Goal: Information Seeking & Learning: Learn about a topic

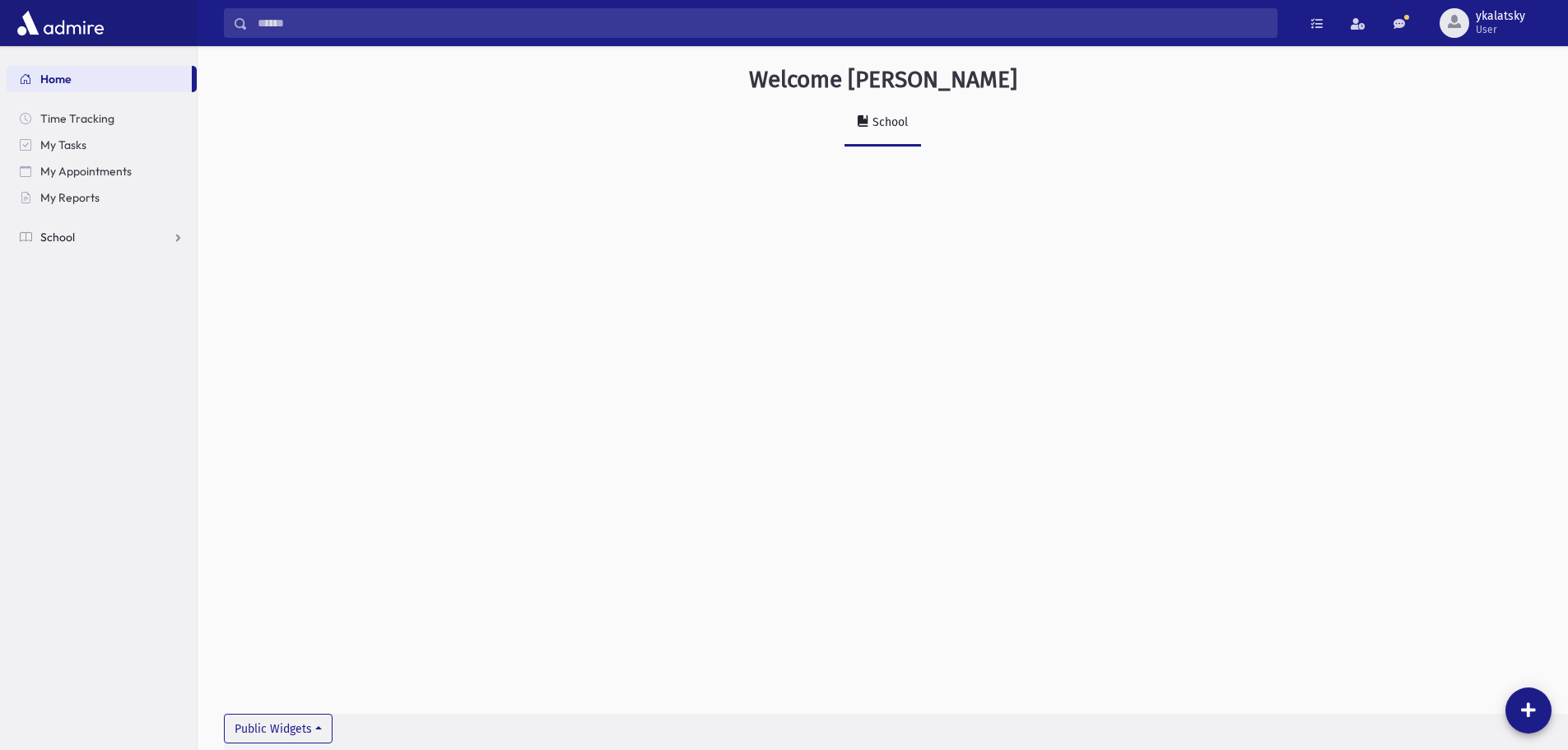
click at [117, 233] on link "School" at bounding box center [102, 237] width 191 height 27
click at [104, 283] on span "Attendance" at bounding box center [79, 290] width 61 height 15
click at [89, 264] on span "Students" at bounding box center [72, 263] width 45 height 15
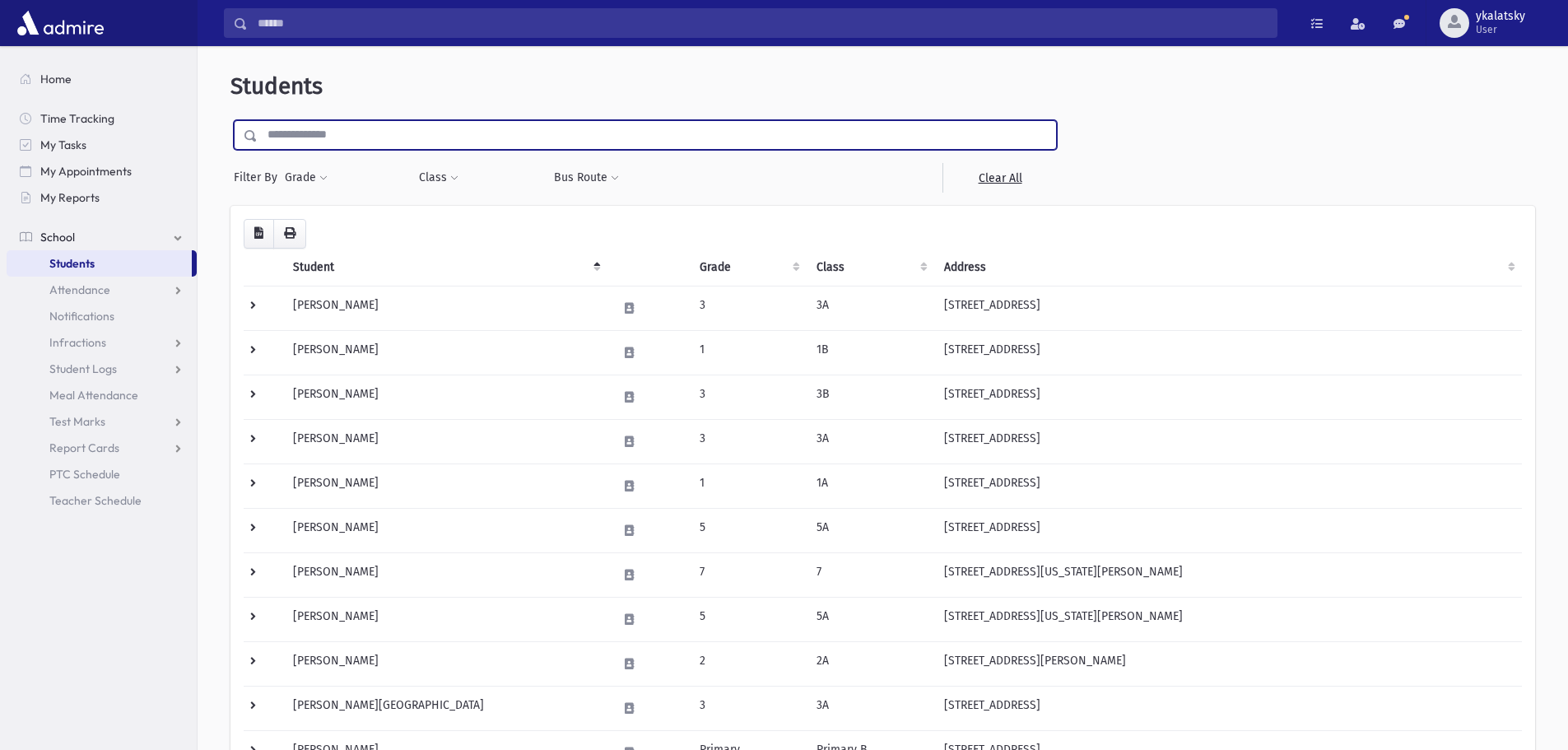
drag, startPoint x: 331, startPoint y: 138, endPoint x: 420, endPoint y: 218, distance: 119.7
click at [331, 138] on input "text" at bounding box center [656, 135] width 798 height 29
type input "*****"
click at [231, 120] on input "submit" at bounding box center [253, 131] width 46 height 23
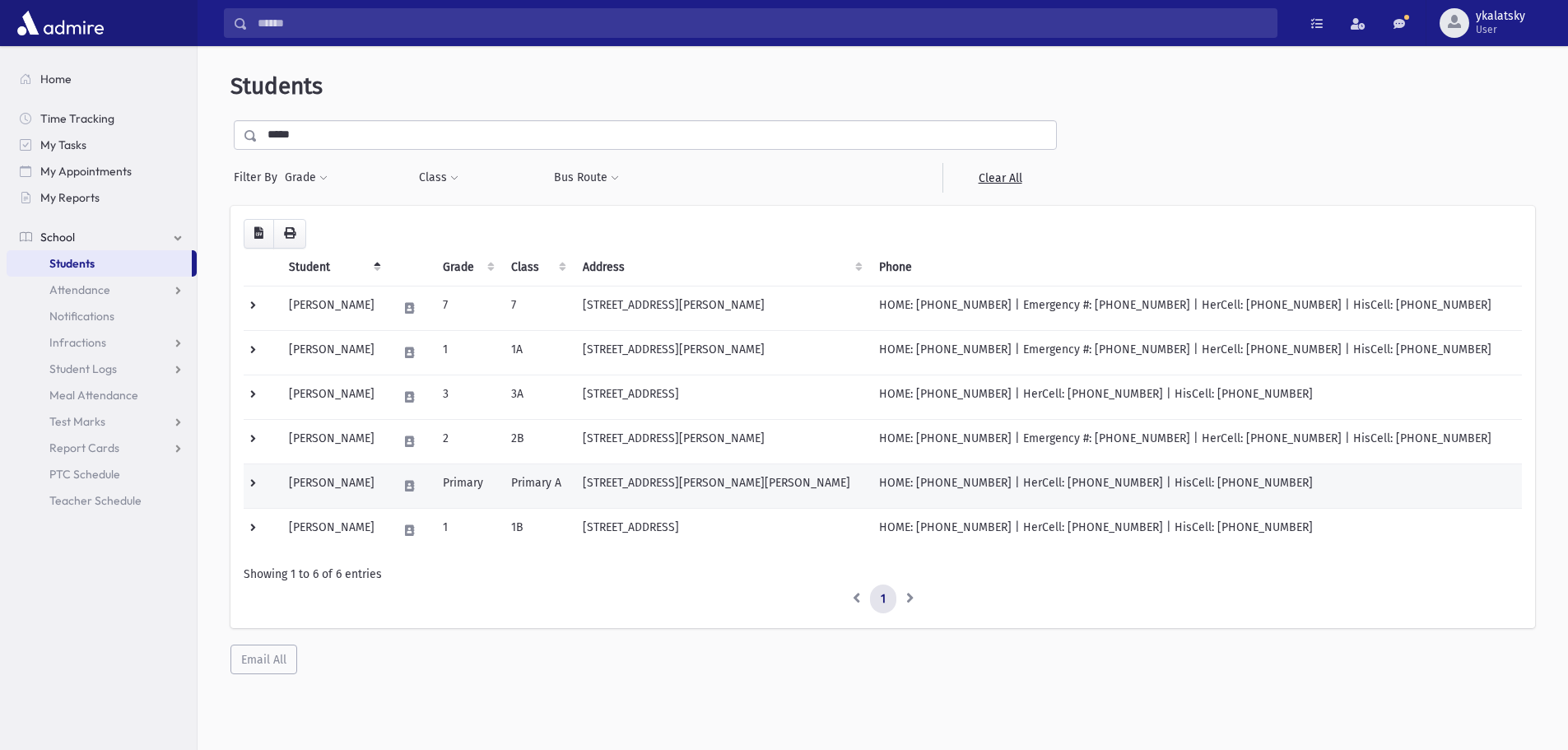
click at [369, 489] on td "Cohen, Rochel" at bounding box center [333, 485] width 109 height 44
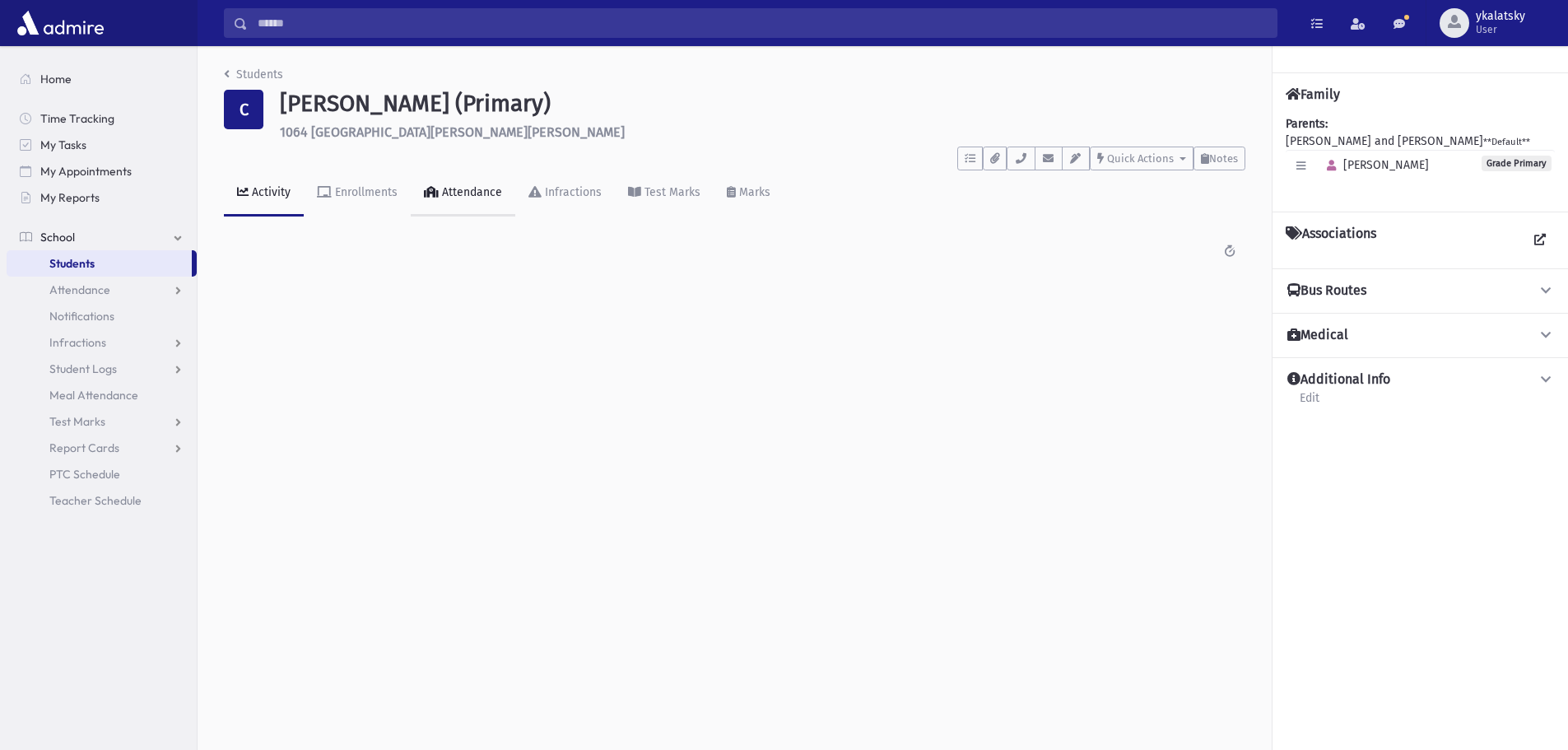
click at [447, 190] on div "Attendance" at bounding box center [471, 192] width 64 height 14
click at [109, 288] on link "Attendance" at bounding box center [102, 290] width 191 height 27
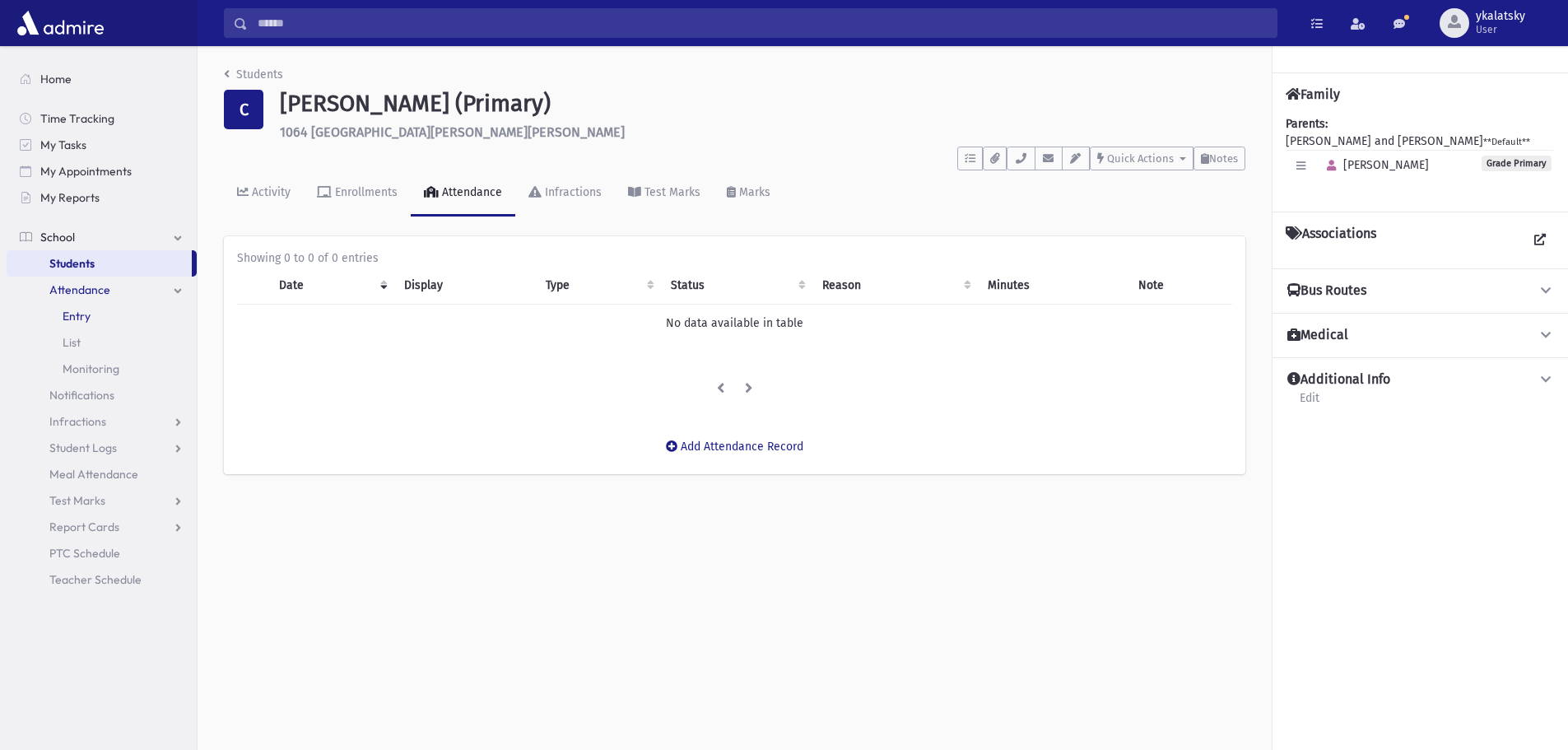
click at [88, 306] on link "Entry" at bounding box center [102, 316] width 191 height 27
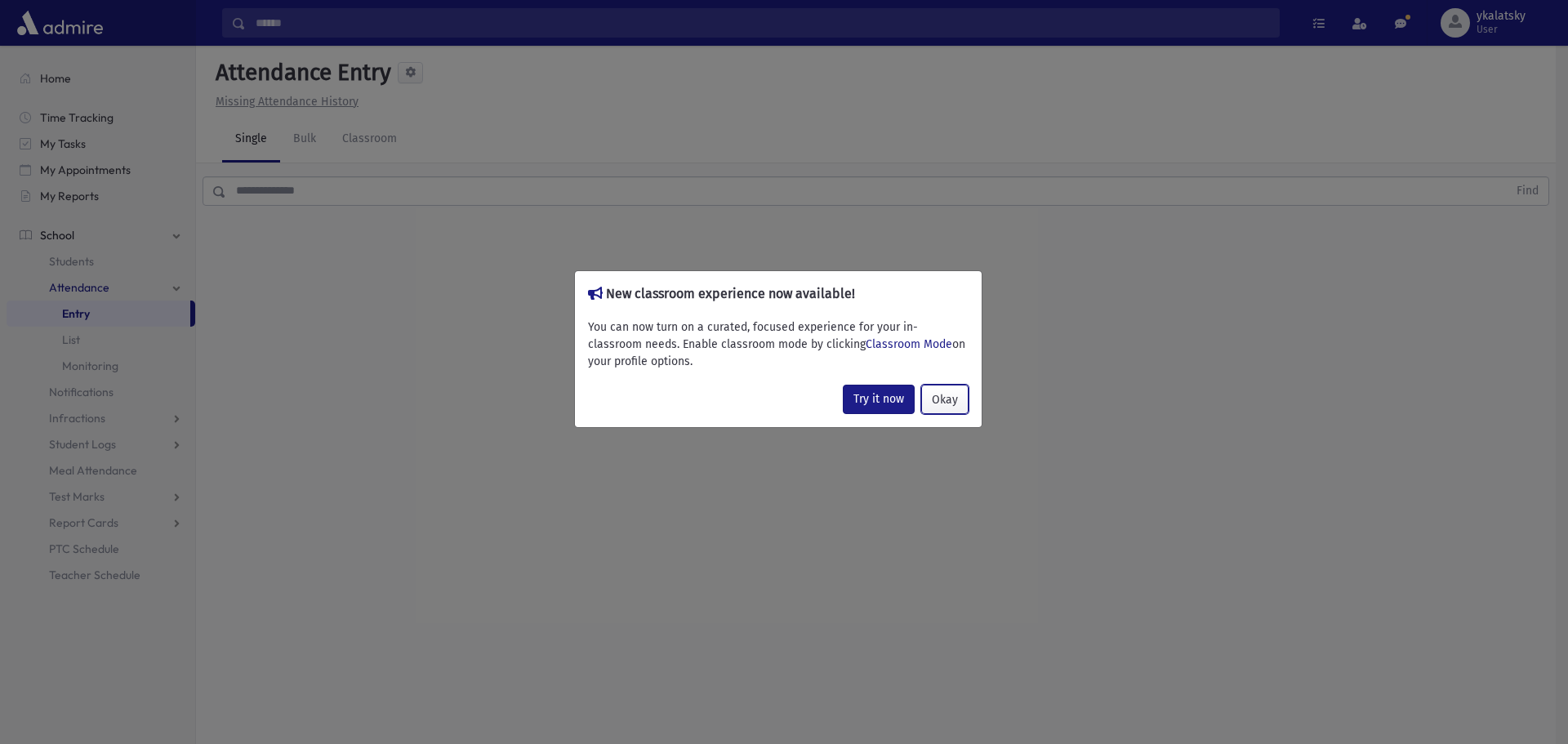
click at [932, 398] on button "Okay" at bounding box center [944, 399] width 47 height 29
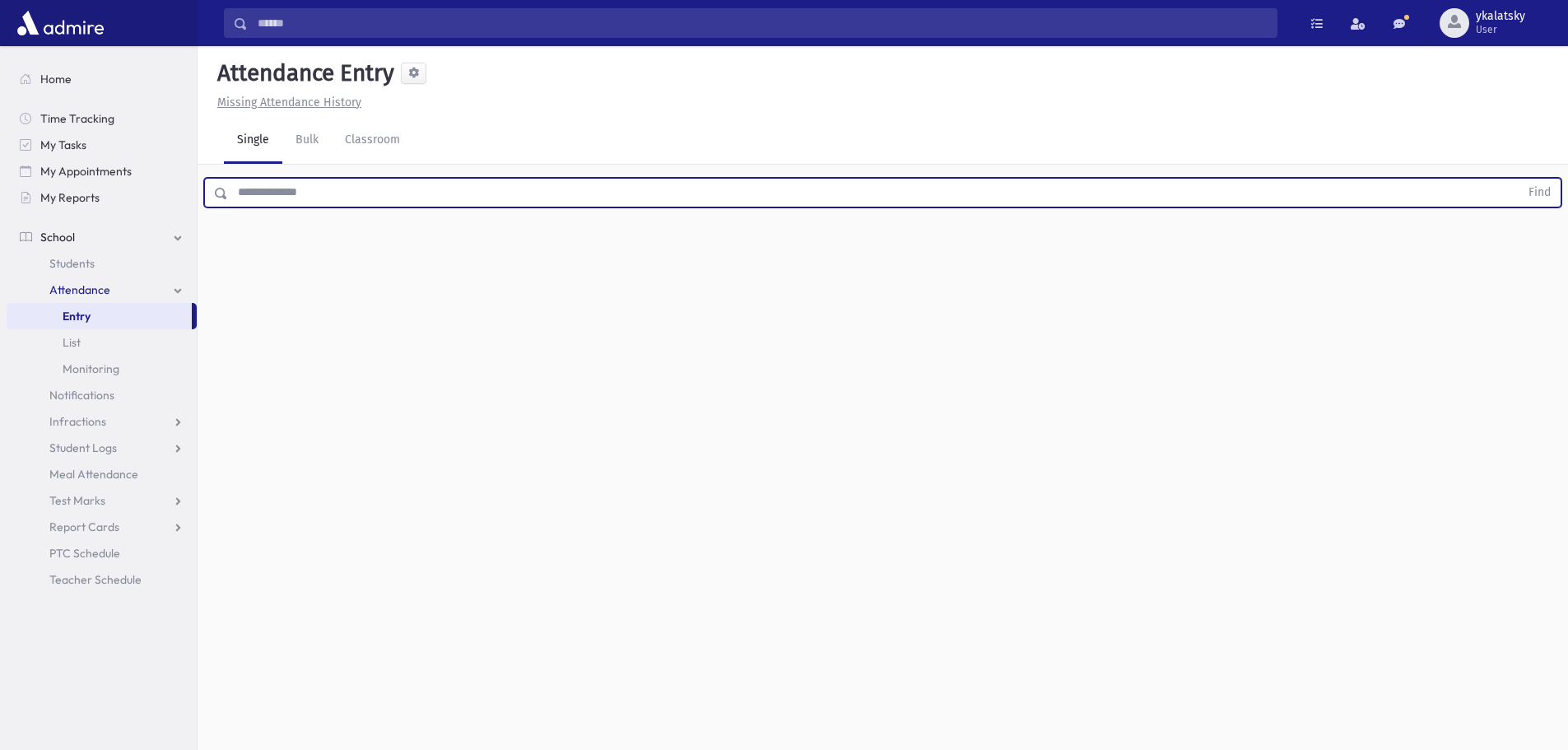
click at [398, 200] on input "text" at bounding box center [873, 192] width 1291 height 29
type input "*****"
click at [1519, 179] on button "Find" at bounding box center [1540, 192] width 42 height 28
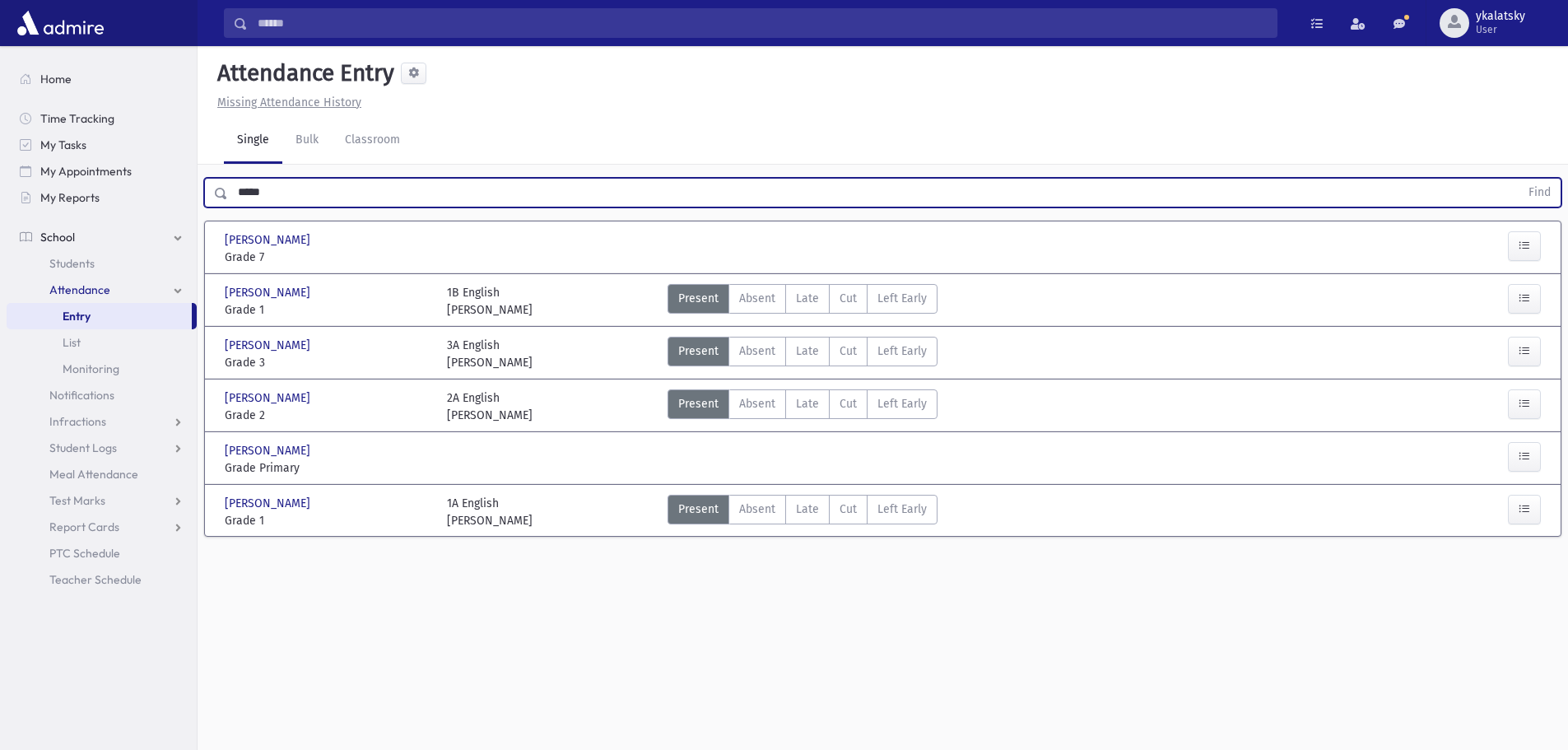
click at [379, 242] on div "Cohen, Chani Cohen, Chani" at bounding box center [328, 240] width 206 height 18
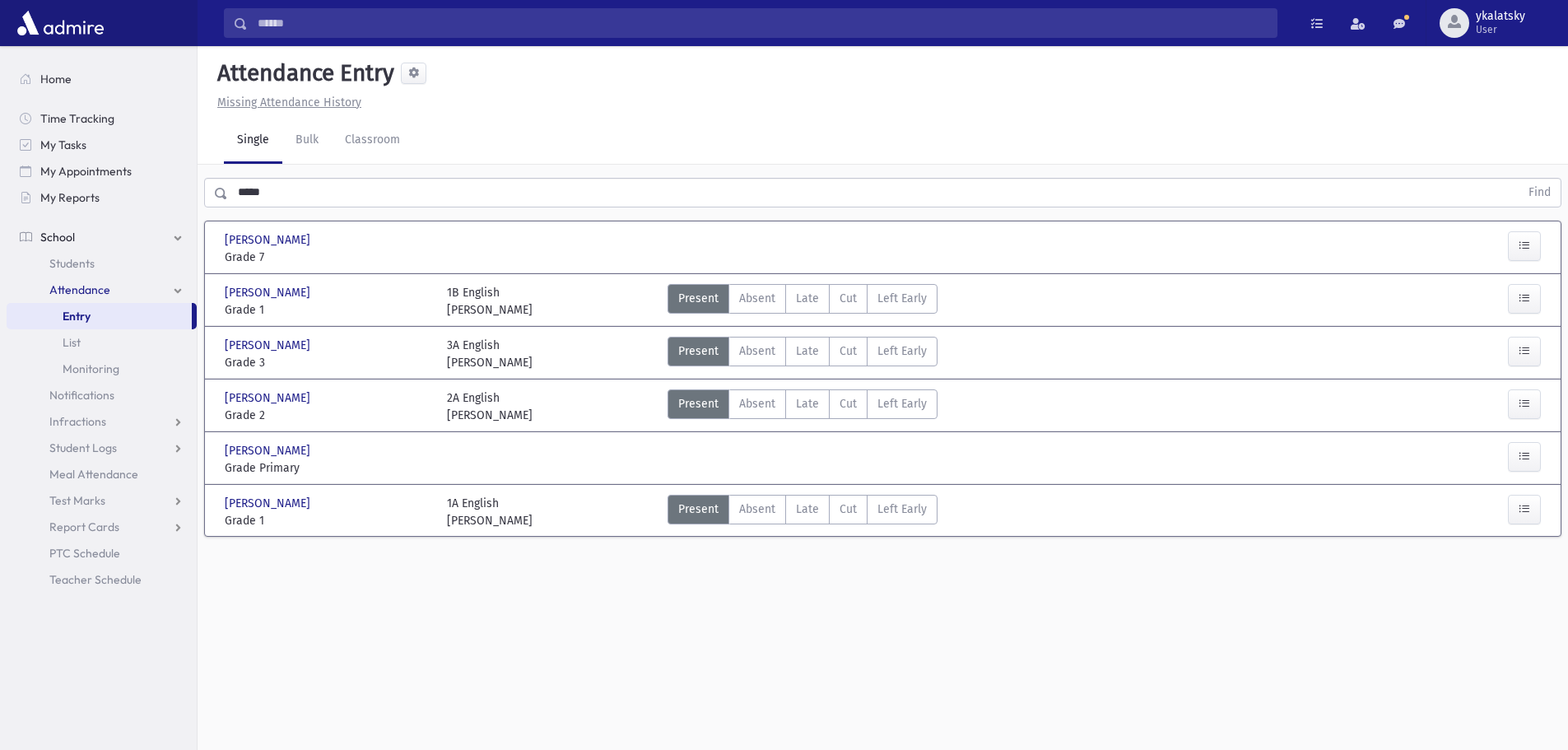
click at [1542, 247] on div at bounding box center [1494, 248] width 111 height 34
click at [1534, 246] on button "button" at bounding box center [1524, 246] width 33 height 29
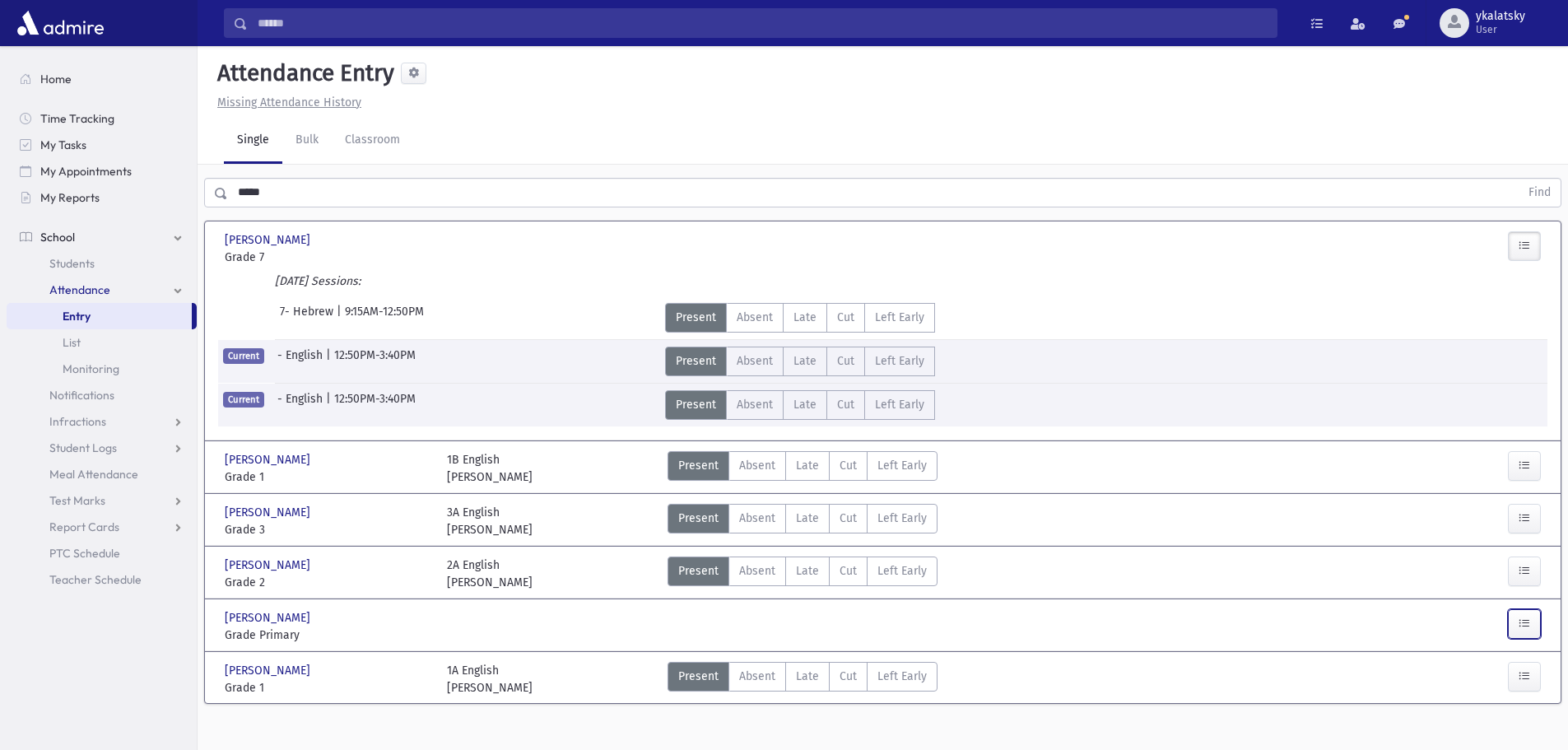
click at [1512, 615] on button "button" at bounding box center [1524, 624] width 33 height 29
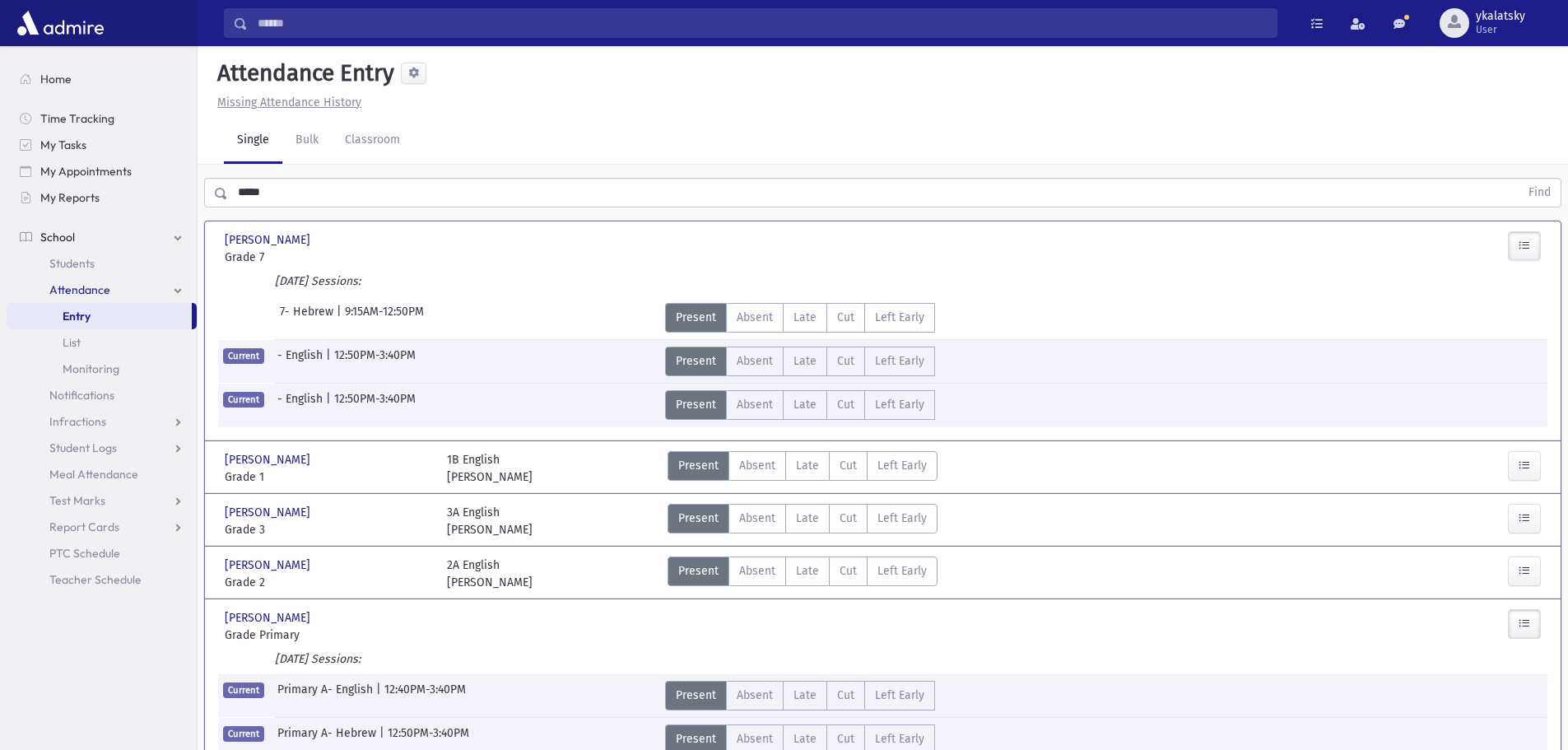
click at [92, 283] on span "Attendance" at bounding box center [79, 290] width 61 height 15
click at [88, 268] on span "Students" at bounding box center [72, 263] width 45 height 15
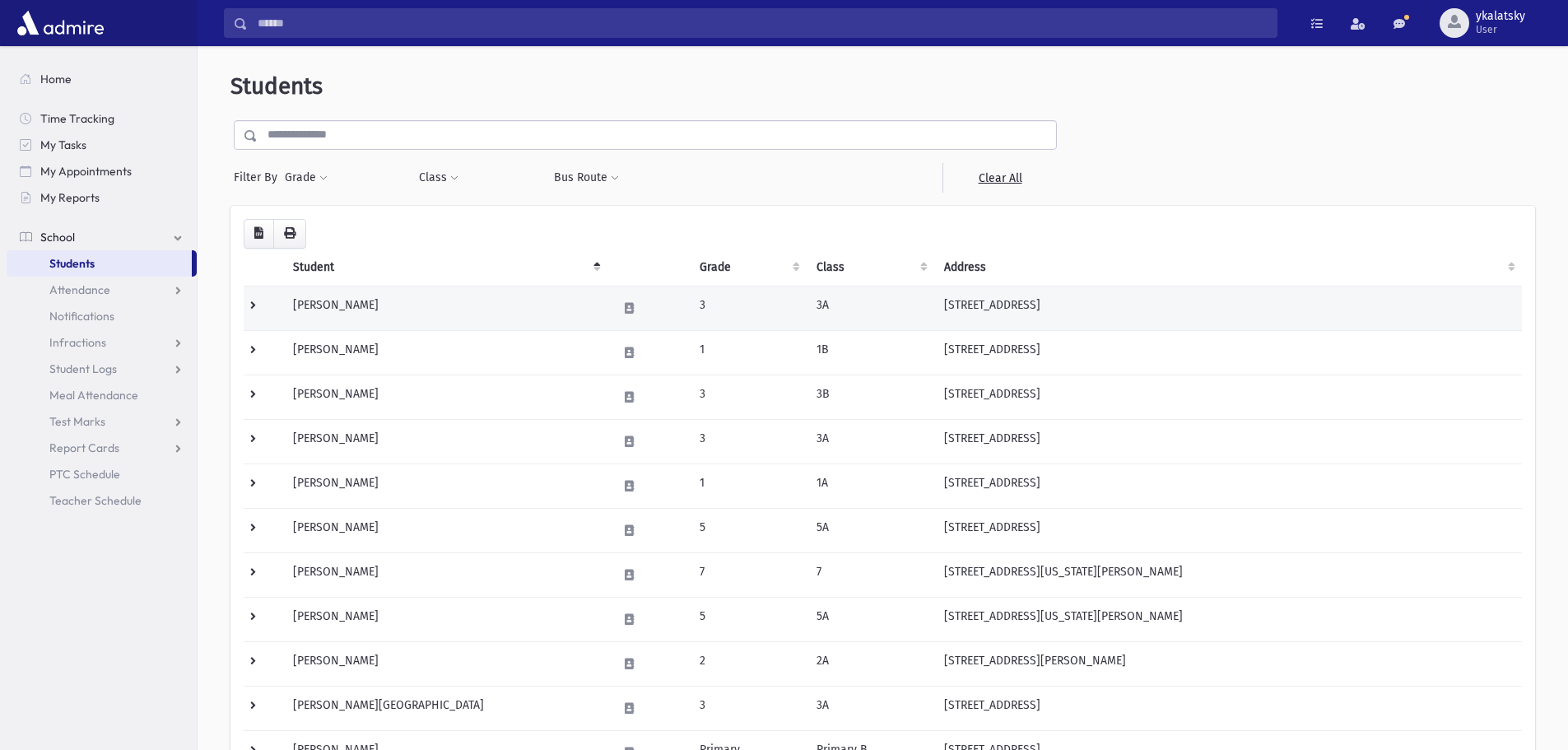
click at [378, 310] on td "Adler, Esther" at bounding box center [445, 308] width 324 height 44
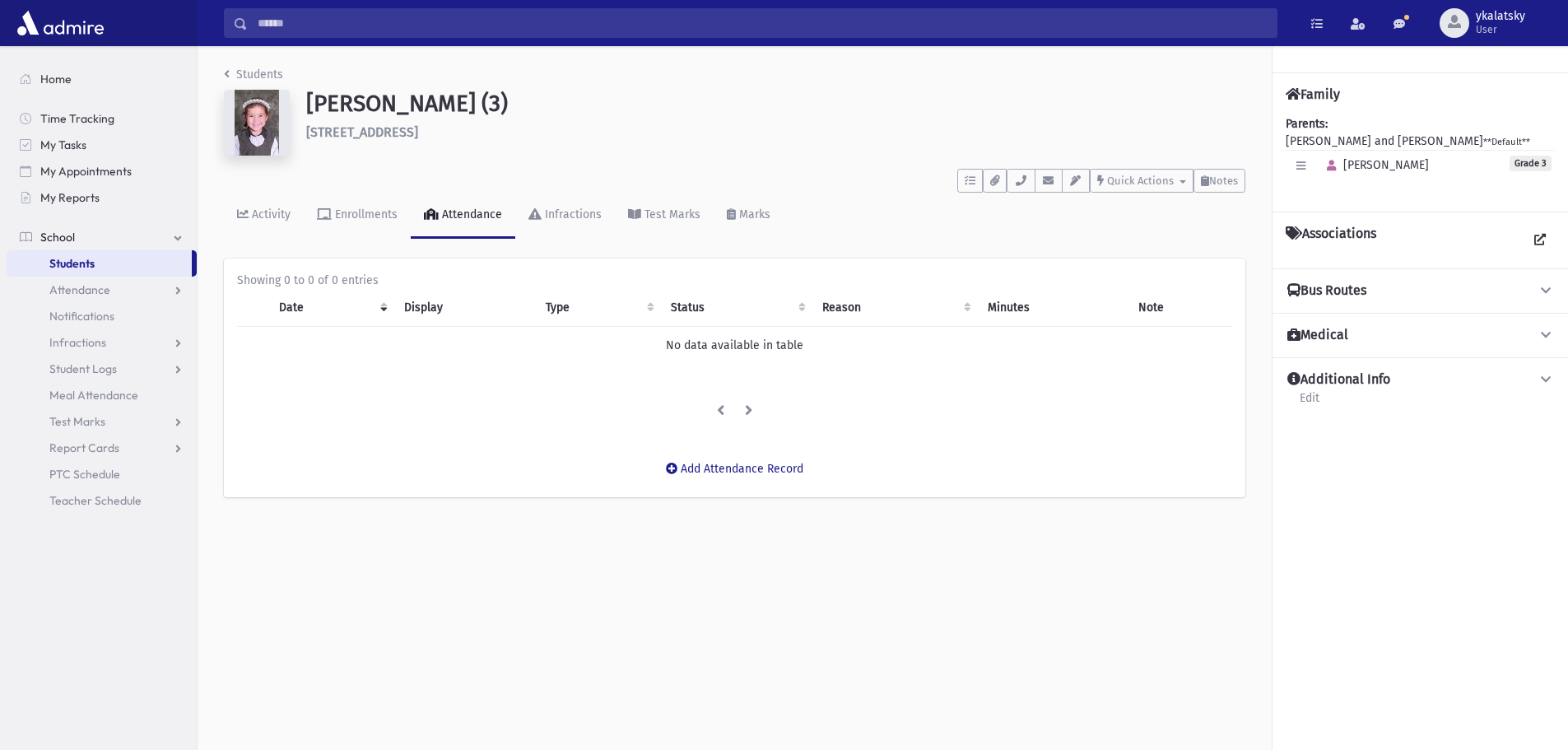
click at [1420, 134] on div "Parents: [PERSON_NAME] and [PERSON_NAME] **Default** Edit Individual Delete Ind…" at bounding box center [1420, 156] width 269 height 83
click at [1450, 135] on div "Parents: [PERSON_NAME] and [PERSON_NAME] **Default** Edit Individual Delete Ind…" at bounding box center [1420, 156] width 269 height 83
click at [1412, 175] on div "Edit Individual Delete Individual Set Primary [PERSON_NAME] Grade 3" at bounding box center [1420, 165] width 269 height 31
click at [1306, 166] on button "button" at bounding box center [1301, 166] width 24 height 24
click at [1378, 212] on link "Edit Individual" at bounding box center [1355, 207] width 132 height 30
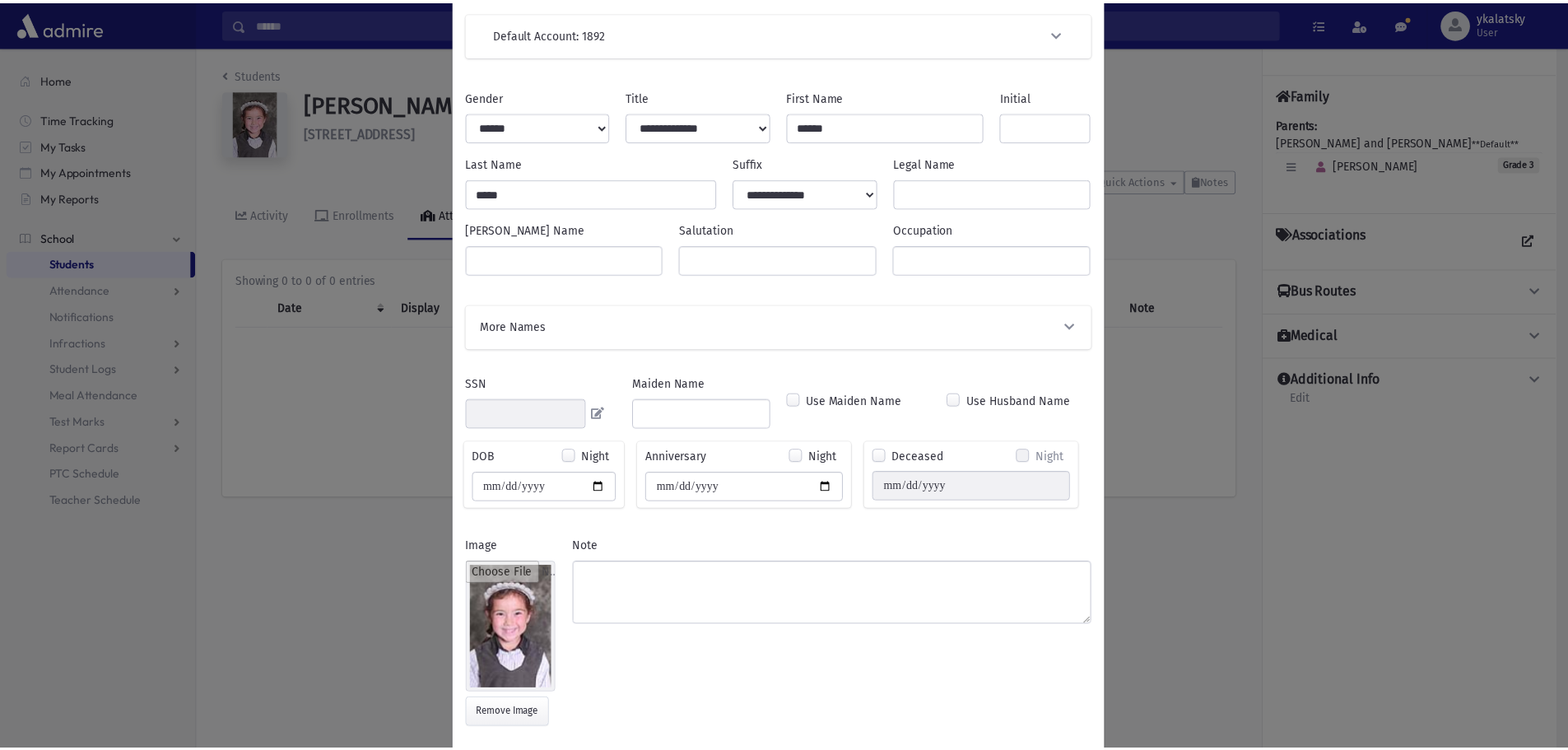
scroll to position [131, 0]
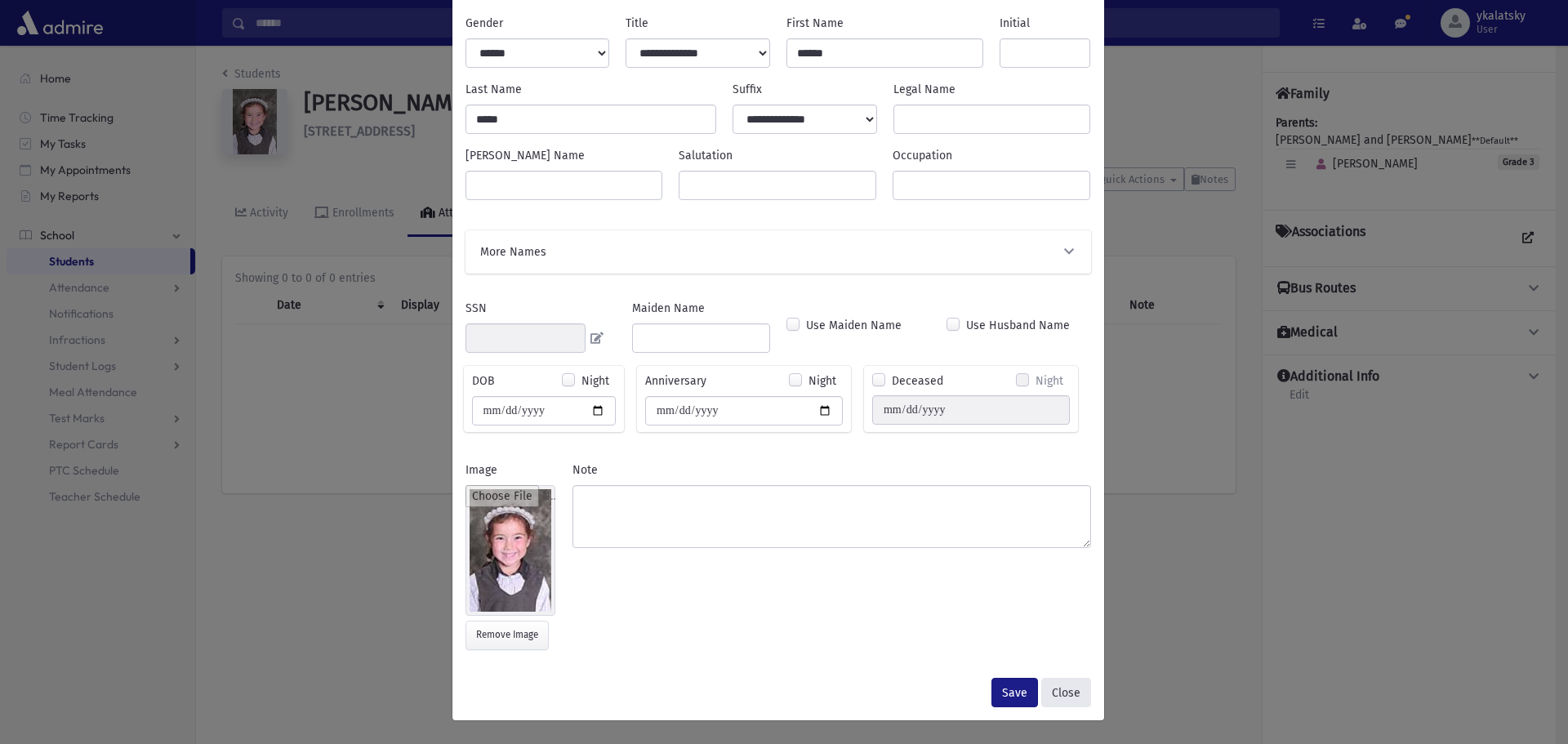
click at [1061, 700] on button "Close" at bounding box center [1066, 692] width 50 height 29
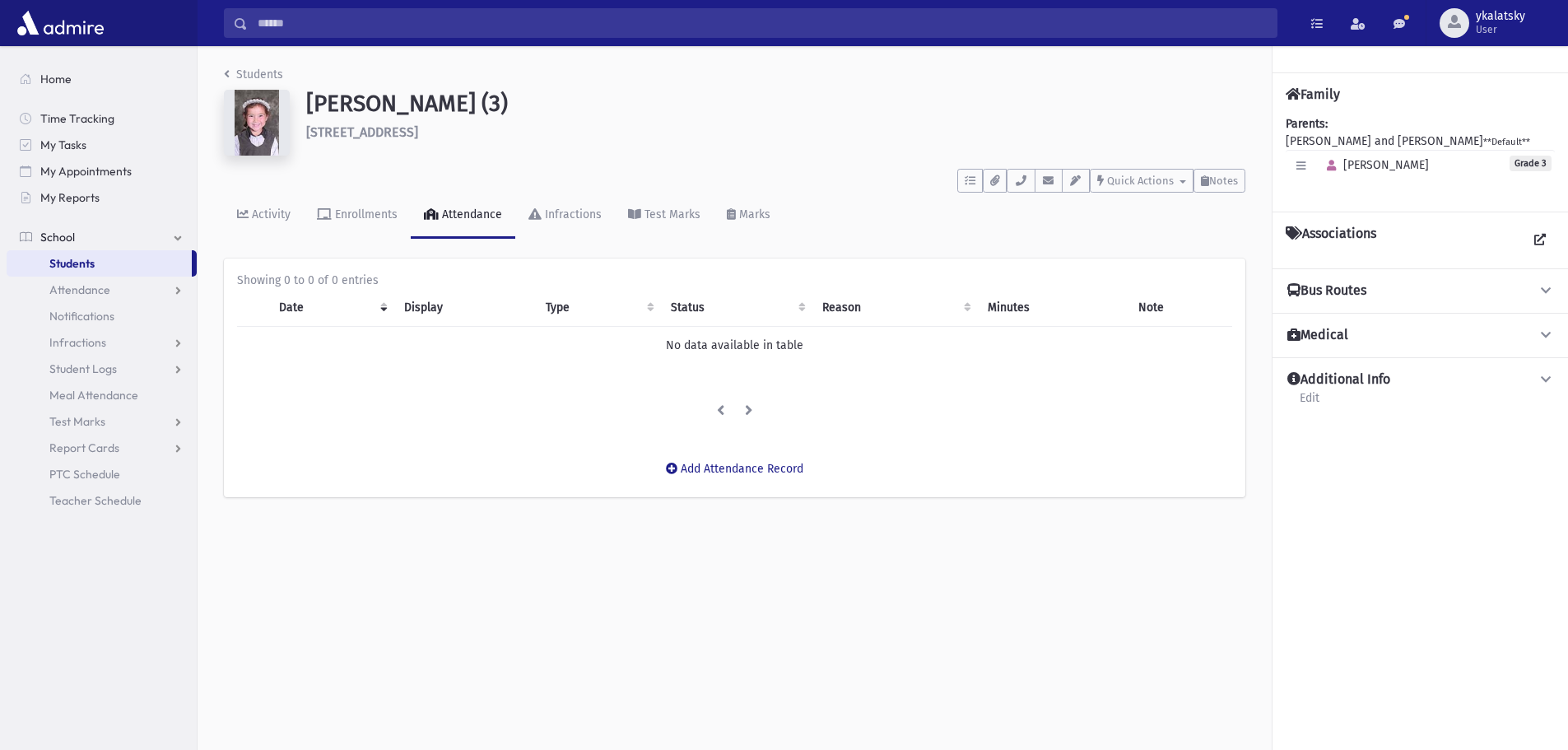
click at [1385, 284] on button "Bus Routes" at bounding box center [1420, 291] width 269 height 18
click at [1390, 371] on button "Medical" at bounding box center [1420, 377] width 269 height 18
click at [1433, 470] on div "Additional Info Edit" at bounding box center [1420, 472] width 269 height 47
click at [1491, 292] on button "Bus Routes" at bounding box center [1420, 291] width 269 height 18
click at [1444, 289] on button "Bus Routes" at bounding box center [1420, 291] width 269 height 18
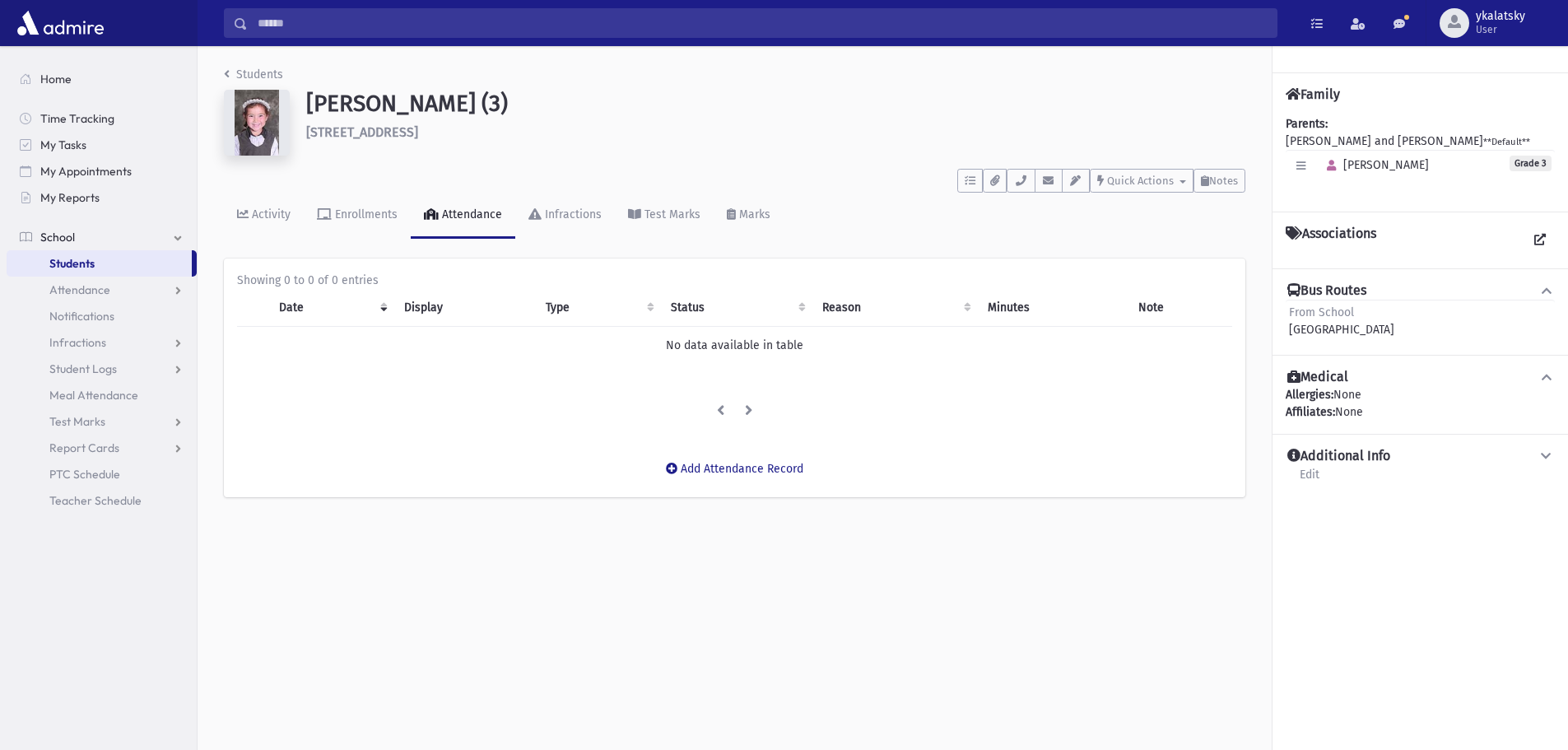
click at [1385, 245] on div "Associations" at bounding box center [1420, 240] width 269 height 29
